Goal: Task Accomplishment & Management: Complete application form

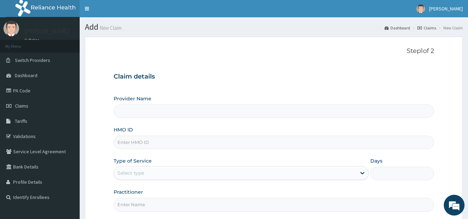
type input "OQI/10027/A"
type input "[GEOGRAPHIC_DATA]"
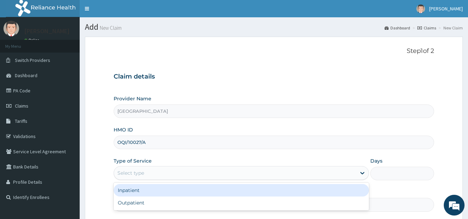
drag, startPoint x: 164, startPoint y: 169, endPoint x: 162, endPoint y: 176, distance: 8.0
click at [164, 171] on div "Select type" at bounding box center [235, 173] width 242 height 11
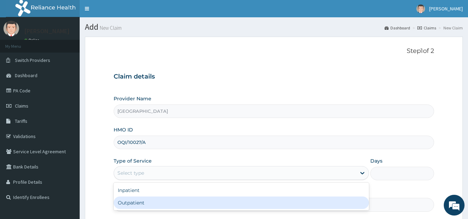
click at [150, 205] on div "Outpatient" at bounding box center [242, 203] width 256 height 12
type input "1"
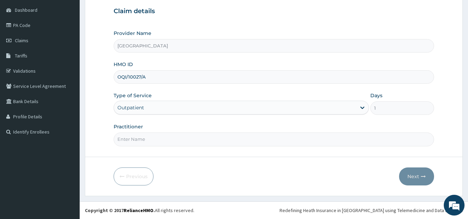
drag, startPoint x: 159, startPoint y: 134, endPoint x: 157, endPoint y: 139, distance: 5.4
click at [158, 137] on input "Practitioner" at bounding box center [274, 140] width 321 height 14
type input "[PERSON_NAME]"
click at [418, 174] on button "Next" at bounding box center [416, 177] width 35 height 18
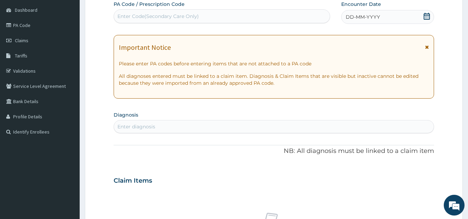
drag, startPoint x: 206, startPoint y: 17, endPoint x: 207, endPoint y: 21, distance: 4.6
click at [207, 19] on div "Enter Code(Secondary Care Only)" at bounding box center [222, 16] width 216 height 11
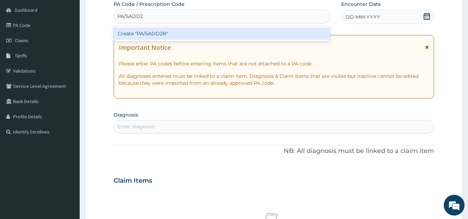
type input "PA/5ADD2B"
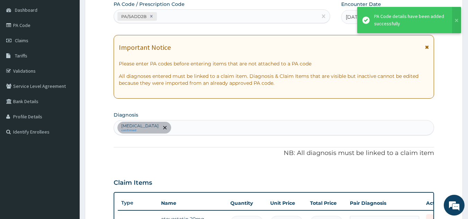
scroll to position [76, 0]
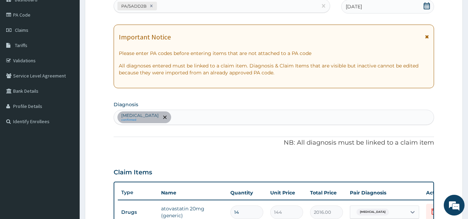
click at [240, 116] on div "[MEDICAL_DATA] confirmed" at bounding box center [274, 117] width 320 height 15
type input "ane"
click at [207, 5] on div "PA/5ADD2B" at bounding box center [216, 5] width 204 height 11
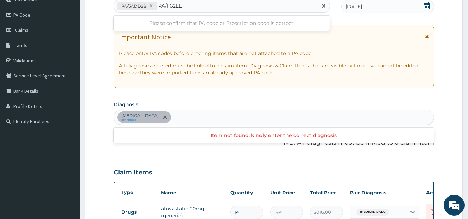
type input "PA/F62EE6"
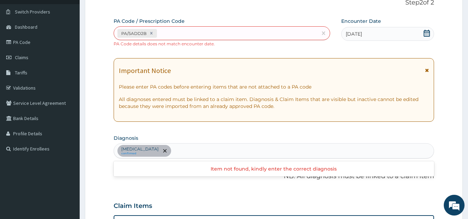
scroll to position [47, 0]
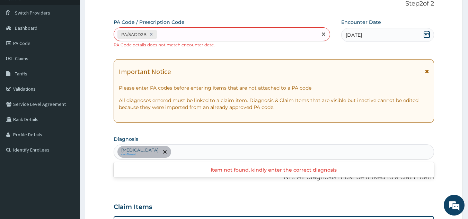
click at [179, 33] on div "PA/5ADD2B" at bounding box center [216, 34] width 204 height 11
type input "PA/F62EE6"
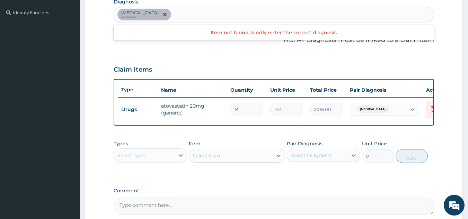
click at [200, 16] on div "Hypercholesterolemia confirmed" at bounding box center [274, 14] width 320 height 15
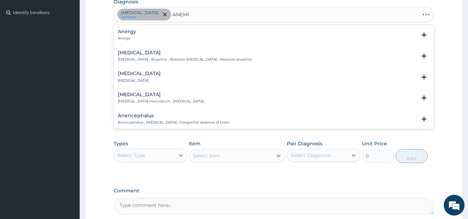
type input "ANEMIA"
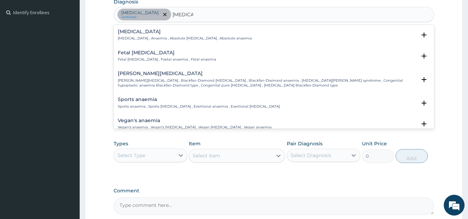
click at [158, 34] on h4 "Anemia" at bounding box center [185, 31] width 134 height 5
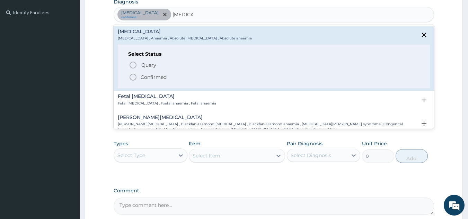
click at [134, 71] on div "Query Query covers suspected (?), Keep in view (kiv), Ruled out (r/o) Confirmed" at bounding box center [274, 70] width 292 height 21
click at [128, 76] on div "Query Query covers suspected (?), Keep in view (kiv), Ruled out (r/o) Confirmed" at bounding box center [274, 70] width 292 height 21
click at [130, 77] on circle "status option filled" at bounding box center [133, 77] width 6 height 6
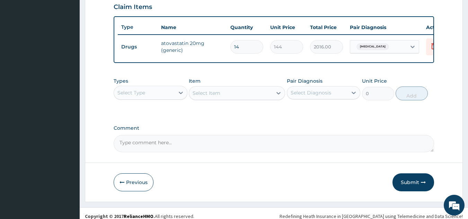
scroll to position [259, 0]
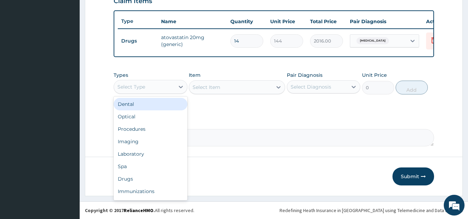
click at [173, 87] on div "Select Type" at bounding box center [144, 86] width 61 height 11
click at [163, 104] on div "Procedures" at bounding box center [151, 106] width 74 height 12
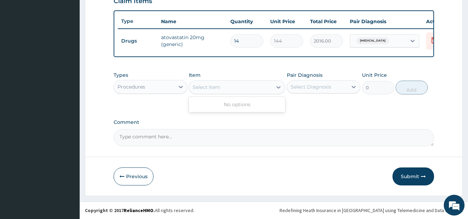
click at [245, 91] on div "Select Item" at bounding box center [230, 87] width 83 height 11
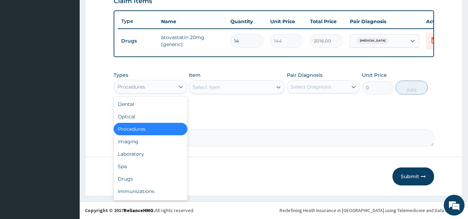
click at [162, 87] on div "Procedures" at bounding box center [144, 86] width 61 height 11
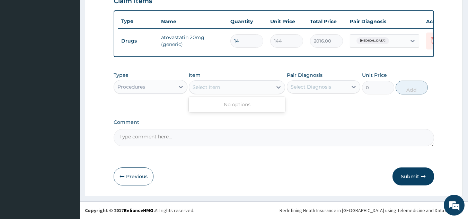
click at [241, 87] on div "Select Item" at bounding box center [230, 87] width 83 height 11
click at [241, 86] on div "Select Item" at bounding box center [230, 87] width 83 height 11
click at [240, 87] on div "Select Item" at bounding box center [230, 87] width 83 height 11
click at [240, 88] on div "Select Item" at bounding box center [230, 87] width 83 height 11
click at [164, 84] on div "Procedures" at bounding box center [144, 86] width 61 height 11
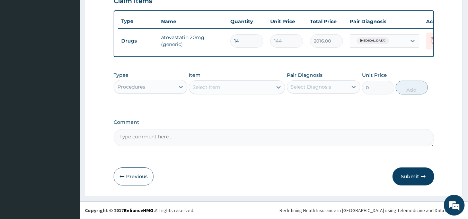
click at [164, 84] on div "Procedures" at bounding box center [144, 86] width 61 height 11
click at [164, 86] on div "Procedures" at bounding box center [144, 86] width 61 height 11
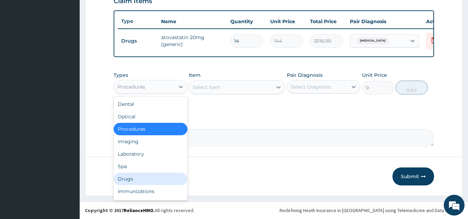
drag, startPoint x: 155, startPoint y: 175, endPoint x: 155, endPoint y: 180, distance: 4.9
click at [155, 178] on div "Drugs" at bounding box center [151, 179] width 74 height 12
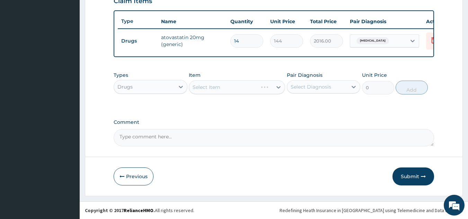
click at [231, 87] on div "Select Item" at bounding box center [237, 87] width 96 height 14
click at [234, 88] on div "Select Item" at bounding box center [237, 87] width 96 height 14
click at [233, 92] on div "Select Item" at bounding box center [237, 87] width 96 height 14
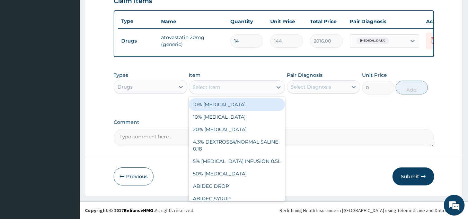
click at [245, 88] on div "Select Item" at bounding box center [230, 87] width 83 height 11
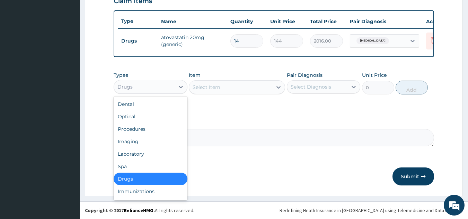
drag, startPoint x: 164, startPoint y: 83, endPoint x: 162, endPoint y: 93, distance: 10.1
click at [163, 86] on div "Drugs" at bounding box center [144, 86] width 61 height 11
click at [159, 131] on div "Procedures" at bounding box center [151, 129] width 74 height 12
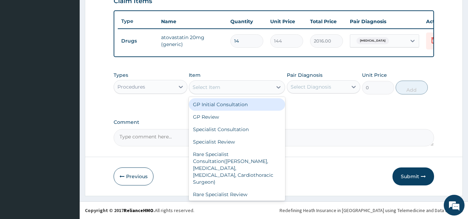
click at [237, 93] on div "Select Item" at bounding box center [237, 87] width 96 height 14
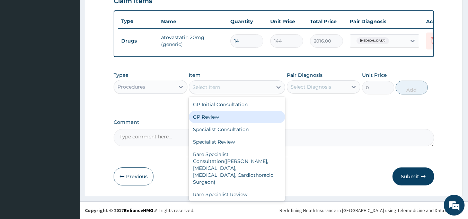
click at [223, 117] on div "GP Review" at bounding box center [237, 117] width 96 height 12
type input "1500"
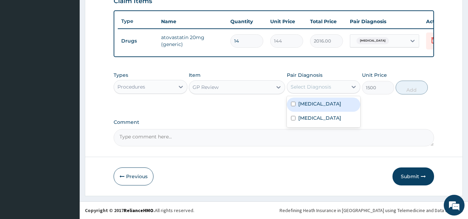
click at [347, 86] on div "Select Diagnosis" at bounding box center [317, 86] width 61 height 11
drag, startPoint x: 326, startPoint y: 104, endPoint x: 331, endPoint y: 113, distance: 10.9
click at [326, 105] on label "Hypercholesterolemia" at bounding box center [320, 104] width 43 height 7
checkbox input "true"
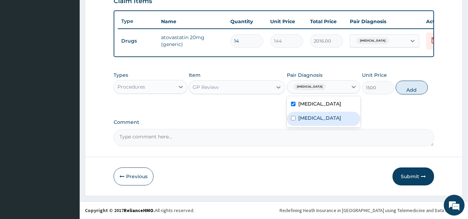
click at [334, 119] on div "Anemia" at bounding box center [324, 119] width 74 height 14
checkbox input "true"
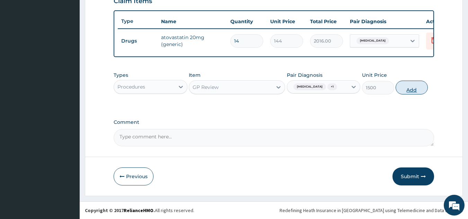
click at [407, 93] on button "Add" at bounding box center [412, 88] width 32 height 14
type input "0"
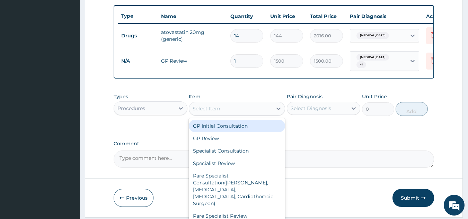
drag, startPoint x: 212, startPoint y: 112, endPoint x: 210, endPoint y: 115, distance: 4.0
click at [208, 112] on div "Select Item" at bounding box center [207, 108] width 28 height 7
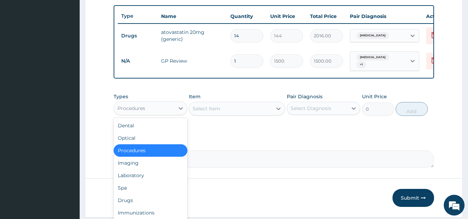
click at [161, 112] on div "Procedures" at bounding box center [144, 108] width 61 height 11
click at [168, 203] on div "Drugs" at bounding box center [151, 201] width 74 height 12
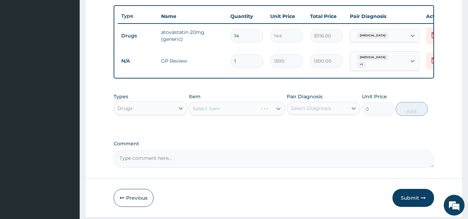
click at [248, 116] on div "Select Item" at bounding box center [237, 109] width 96 height 14
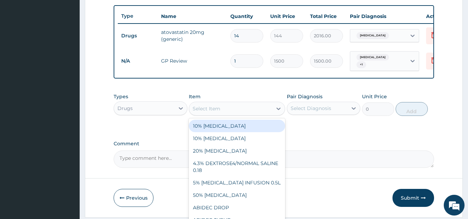
click at [251, 114] on div "Select Item" at bounding box center [230, 108] width 83 height 11
type input "A"
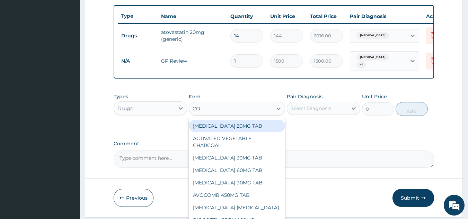
type input "COA"
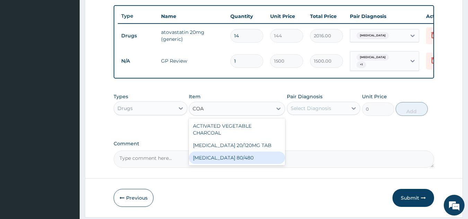
click at [236, 154] on div "COARTEM 80/480" at bounding box center [237, 158] width 96 height 12
type input "312"
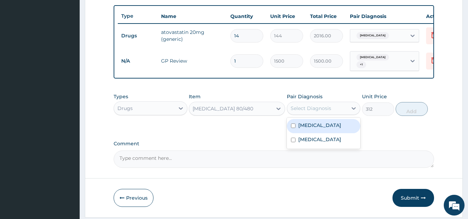
drag, startPoint x: 344, startPoint y: 114, endPoint x: 337, endPoint y: 118, distance: 7.4
click at [337, 114] on div "Select Diagnosis" at bounding box center [317, 108] width 61 height 11
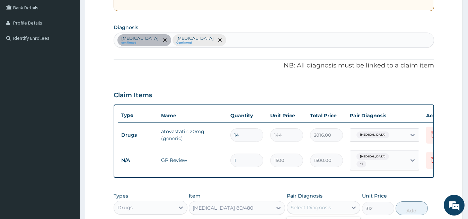
scroll to position [120, 0]
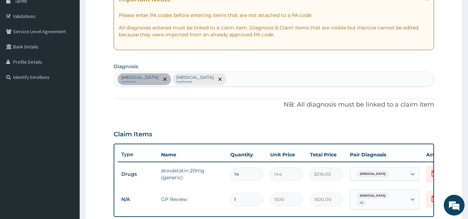
click at [252, 82] on div "Hypercholesterolemia confirmed Anemia Confirmed" at bounding box center [274, 79] width 320 height 15
type input "MALARIA"
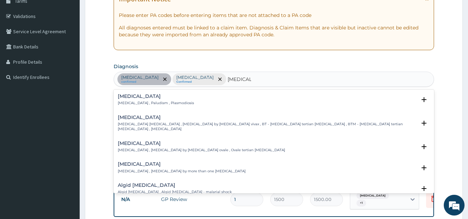
click at [156, 101] on p "Malaria , Paludism , Plasmodiosis" at bounding box center [156, 103] width 76 height 5
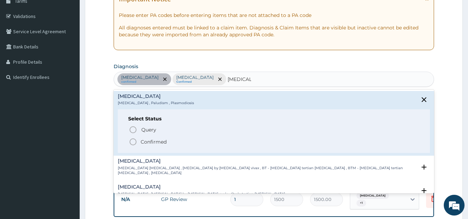
click at [132, 138] on icon "status option filled" at bounding box center [133, 142] width 8 height 8
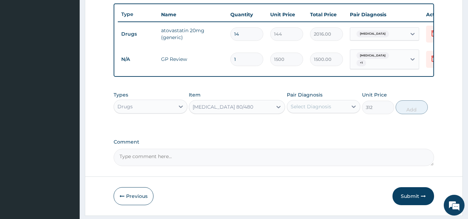
scroll to position [286, 0]
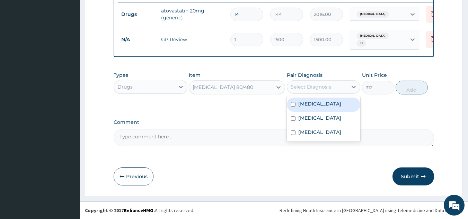
click at [342, 85] on div "Select Diagnosis" at bounding box center [317, 86] width 61 height 11
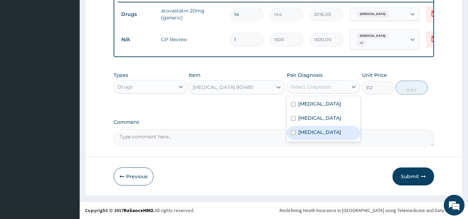
click at [320, 135] on div "Malaria" at bounding box center [324, 133] width 74 height 14
checkbox input "true"
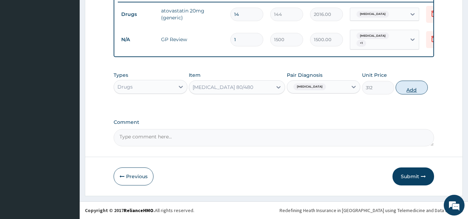
click at [416, 81] on button "Add" at bounding box center [412, 88] width 32 height 14
type input "0"
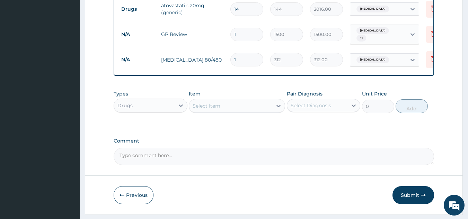
type input "0.00"
type input "6"
type input "1872.00"
type input "6"
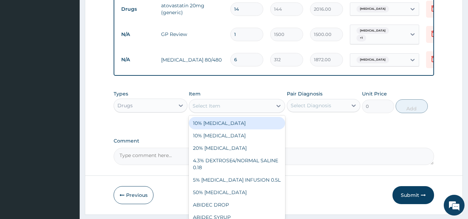
click at [219, 110] on div "Select Item" at bounding box center [207, 106] width 28 height 7
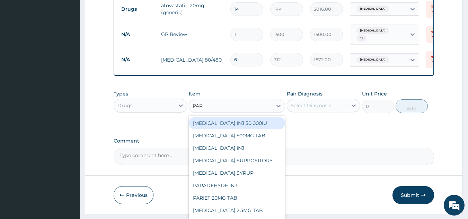
type input "PARA"
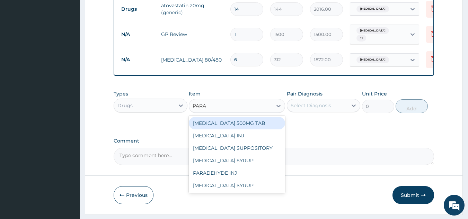
click at [242, 130] on div "PARACETAMOL 500MG TAB" at bounding box center [237, 123] width 96 height 12
type input "15"
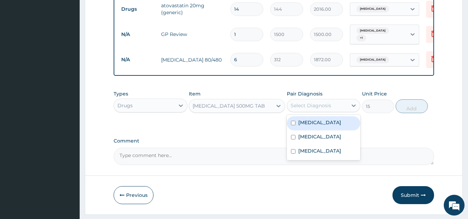
click at [329, 109] on div "Select Diagnosis" at bounding box center [311, 105] width 41 height 7
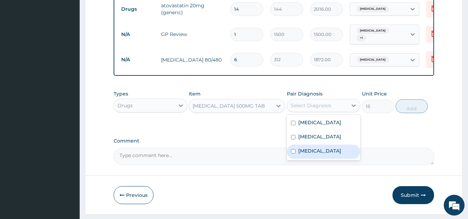
click at [334, 157] on div "Malaria" at bounding box center [324, 152] width 74 height 14
checkbox input "true"
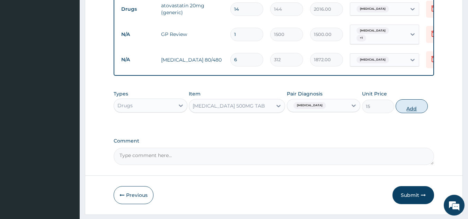
click at [416, 113] on button "Add" at bounding box center [412, 107] width 32 height 14
type input "0"
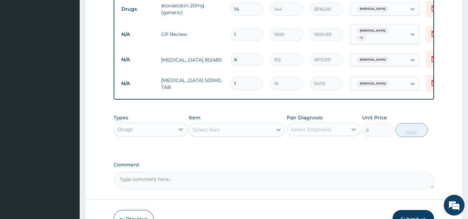
type input "18"
type input "270.00"
type input "18"
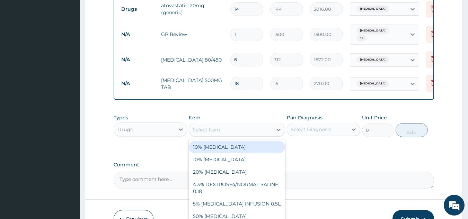
click at [223, 133] on div "Select Item" at bounding box center [230, 129] width 83 height 11
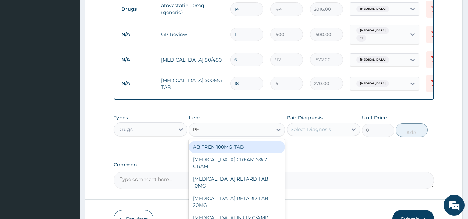
type input "R"
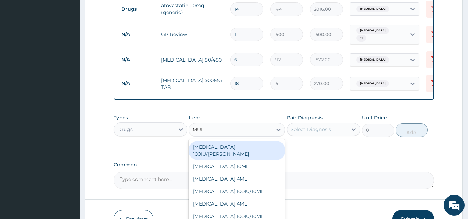
type input "MULT"
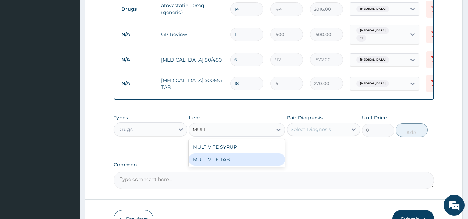
click at [232, 166] on div "MULTIVITE TAB" at bounding box center [237, 160] width 96 height 12
type input "18"
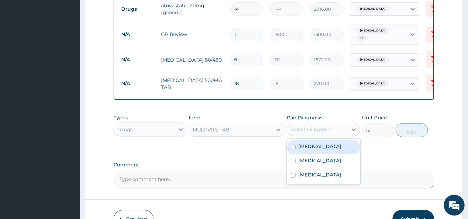
click at [336, 135] on div "Select Diagnosis" at bounding box center [317, 129] width 61 height 11
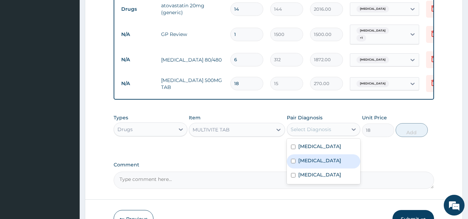
click at [321, 164] on div "Anemia" at bounding box center [324, 162] width 74 height 14
checkbox input "true"
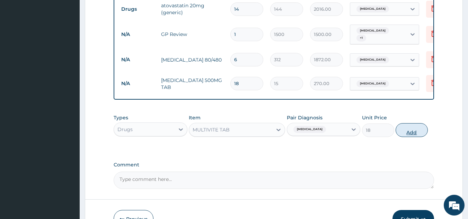
click at [415, 136] on button "Add" at bounding box center [412, 130] width 32 height 14
type input "0"
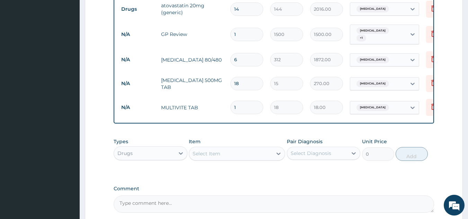
type input "0.00"
type input "2"
type input "36.00"
type input "24"
type input "432.00"
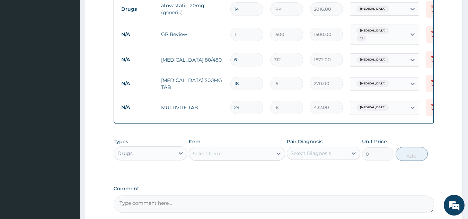
type input "24"
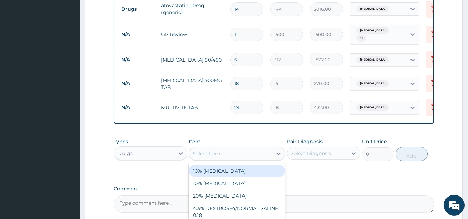
click at [219, 157] on div "Select Item" at bounding box center [207, 153] width 28 height 7
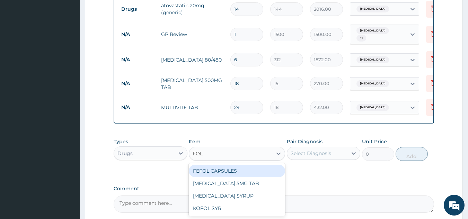
type input "FOLI"
click at [256, 177] on div "FOLIC ACID 5MG TAB" at bounding box center [237, 171] width 96 height 12
type input "30"
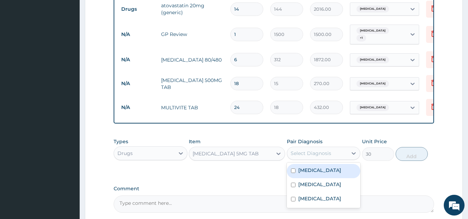
click at [346, 157] on div "Select Diagnosis" at bounding box center [317, 153] width 61 height 11
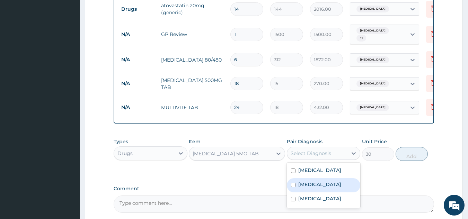
click at [329, 193] on div "Anemia" at bounding box center [324, 186] width 74 height 14
checkbox input "true"
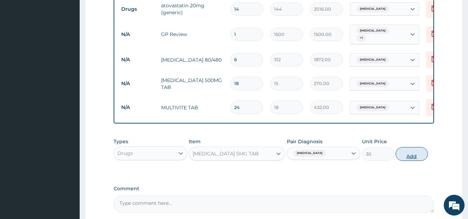
click at [406, 161] on button "Add" at bounding box center [412, 154] width 32 height 14
type input "0"
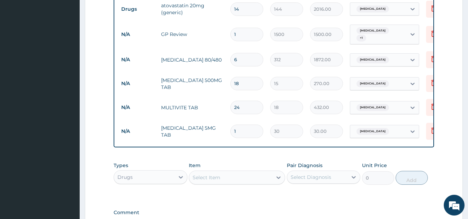
click at [245, 107] on input "24" at bounding box center [247, 108] width 33 height 14
type input "2"
type input "36.00"
type input "0.00"
type input "1"
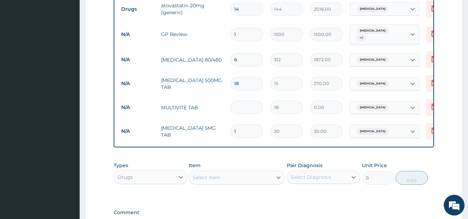
type input "18.00"
type input "14"
type input "252.00"
type input "14"
click at [246, 133] on input "1" at bounding box center [247, 132] width 33 height 14
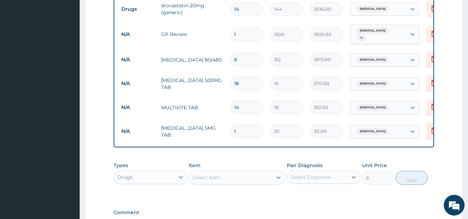
type input "0.00"
type input "7"
type input "210.00"
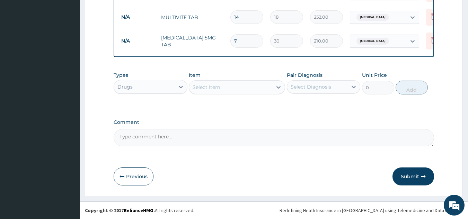
scroll to position [381, 0]
type input "7"
click at [408, 176] on button "Submit" at bounding box center [414, 177] width 42 height 18
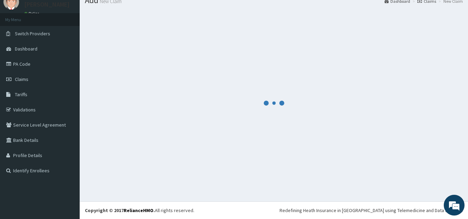
scroll to position [375, 0]
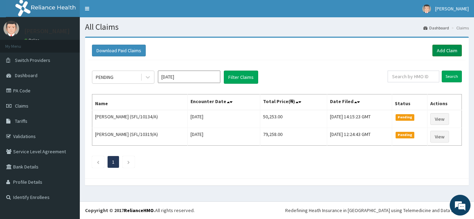
click at [440, 51] on link "Add Claim" at bounding box center [446, 51] width 29 height 12
click at [439, 50] on link "Add Claim" at bounding box center [446, 51] width 29 height 12
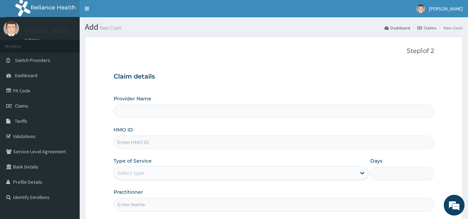
type input "PATFARE HOSPITAL"
click at [139, 142] on input "HMO ID" at bounding box center [274, 143] width 321 height 14
type input "OQI/10027/A"
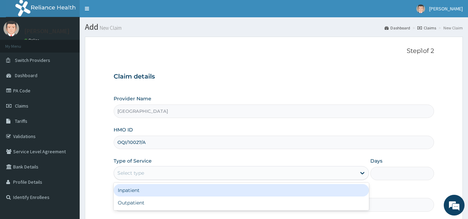
click at [210, 172] on div "Select type" at bounding box center [235, 173] width 242 height 11
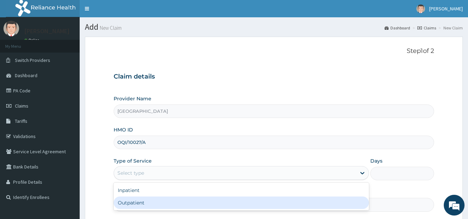
click at [154, 198] on div "Outpatient" at bounding box center [242, 203] width 256 height 12
type input "1"
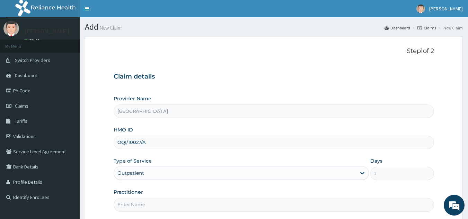
click at [154, 198] on input "Practitioner" at bounding box center [274, 205] width 321 height 14
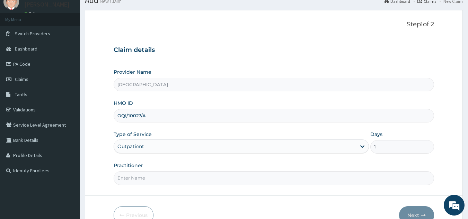
scroll to position [35, 0]
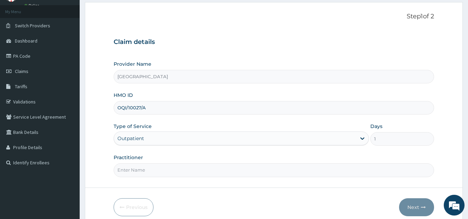
click at [159, 172] on input "Practitioner" at bounding box center [274, 171] width 321 height 14
type input "DR PAUL"
click at [404, 204] on button "Next" at bounding box center [416, 208] width 35 height 18
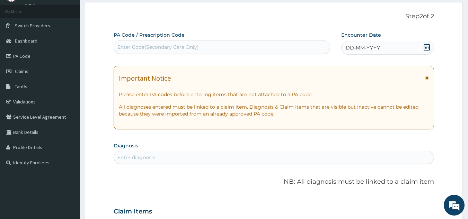
drag, startPoint x: 196, startPoint y: 46, endPoint x: 200, endPoint y: 49, distance: 5.7
click at [196, 46] on div "Enter Code(Secondary Care Only)" at bounding box center [158, 47] width 81 height 7
type input "PA/F62EE6"
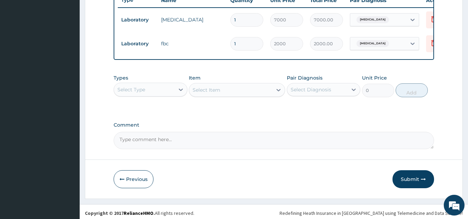
scroll to position [277, 0]
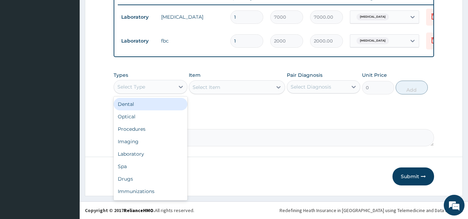
click at [174, 93] on div "Select Type" at bounding box center [151, 87] width 74 height 14
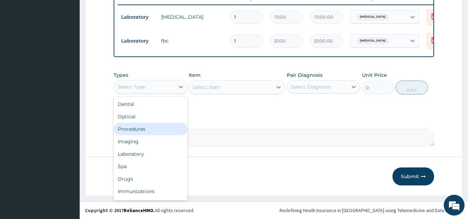
click at [157, 133] on div "Procedures" at bounding box center [151, 129] width 74 height 12
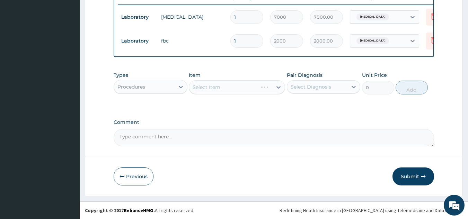
click at [253, 90] on div "Select Item" at bounding box center [237, 87] width 96 height 14
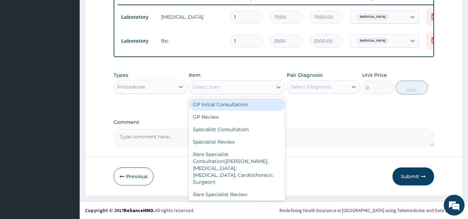
click at [255, 89] on div "Select Item" at bounding box center [230, 87] width 83 height 11
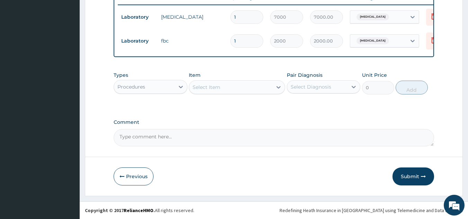
click at [258, 89] on div "Select Item" at bounding box center [230, 87] width 83 height 11
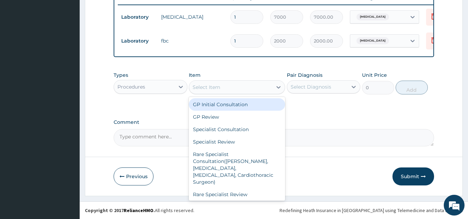
click at [240, 108] on div "GP Initial Consultation" at bounding box center [237, 104] width 96 height 12
type input "2000"
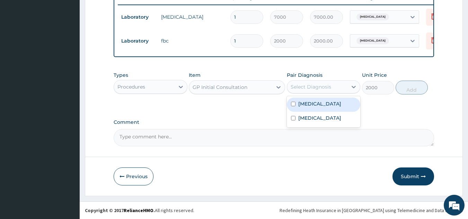
click at [340, 85] on div "Select Diagnosis" at bounding box center [317, 86] width 61 height 11
click at [330, 109] on div "Hyperlipidemia" at bounding box center [324, 105] width 74 height 14
checkbox input "true"
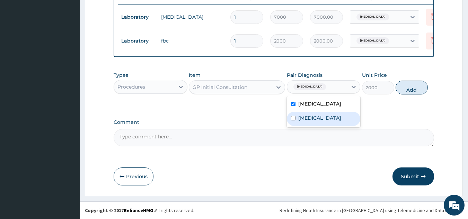
click at [334, 122] on label "Upper respiratory infection" at bounding box center [320, 118] width 43 height 7
checkbox input "true"
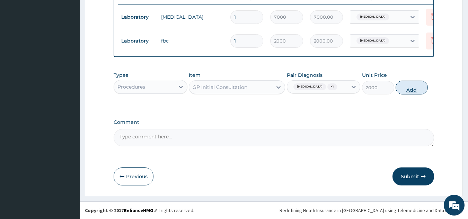
click at [409, 85] on button "Add" at bounding box center [412, 88] width 32 height 14
type input "0"
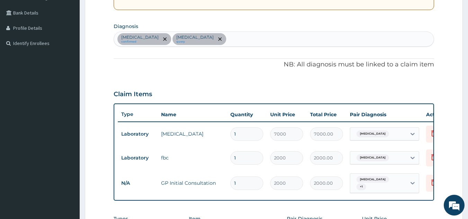
scroll to position [138, 0]
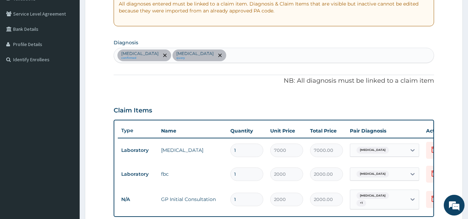
click at [253, 53] on div "Hyperlipidemia confirmed Upper respiratory infection query" at bounding box center [274, 55] width 320 height 15
type input "MALARIA"
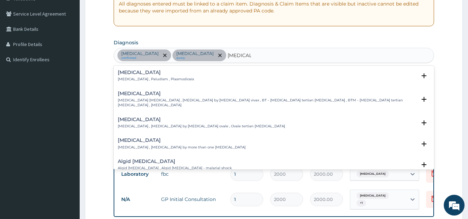
click at [158, 77] on p "Malaria , Paludism , Plasmodiosis" at bounding box center [156, 79] width 76 height 5
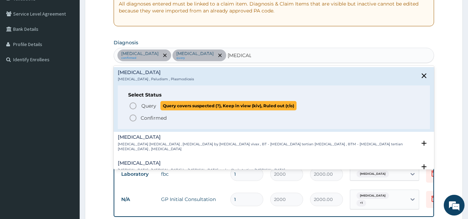
click at [132, 106] on icon "status option query" at bounding box center [133, 106] width 8 height 8
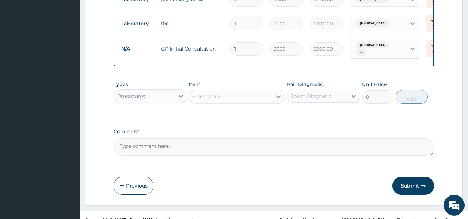
scroll to position [301, 0]
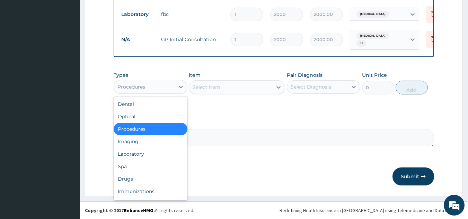
click at [152, 84] on div "Procedures" at bounding box center [144, 86] width 61 height 11
click at [146, 152] on div "Laboratory" at bounding box center [151, 154] width 74 height 12
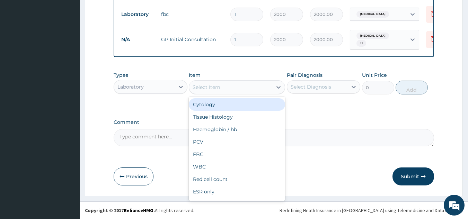
click at [221, 87] on div "Select Item" at bounding box center [230, 87] width 83 height 11
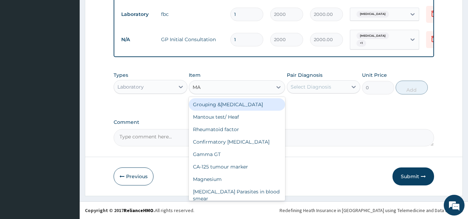
type input "MAL"
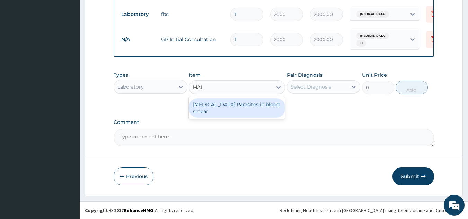
click at [227, 101] on div "Malaria Parasites in blood smear" at bounding box center [237, 107] width 96 height 19
type input "1000"
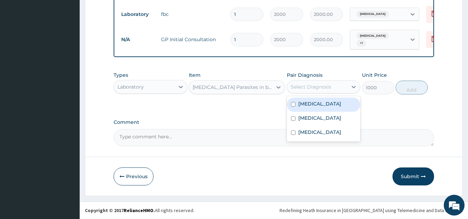
drag, startPoint x: 351, startPoint y: 88, endPoint x: 345, endPoint y: 95, distance: 9.6
click at [346, 93] on div "Select Diagnosis" at bounding box center [324, 86] width 74 height 13
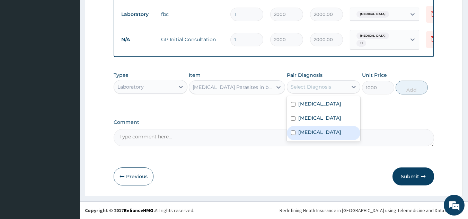
click at [320, 140] on div "Malaria" at bounding box center [324, 133] width 74 height 14
checkbox input "true"
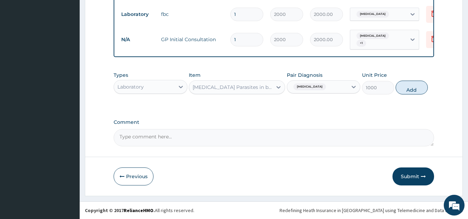
click at [414, 88] on button "Add" at bounding box center [412, 88] width 32 height 14
type input "0"
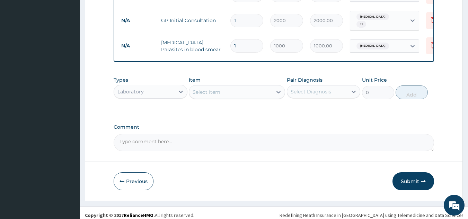
scroll to position [325, 0]
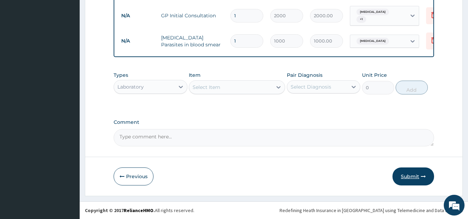
click at [406, 173] on button "Submit" at bounding box center [414, 177] width 42 height 18
